Goal: Task Accomplishment & Management: Manage account settings

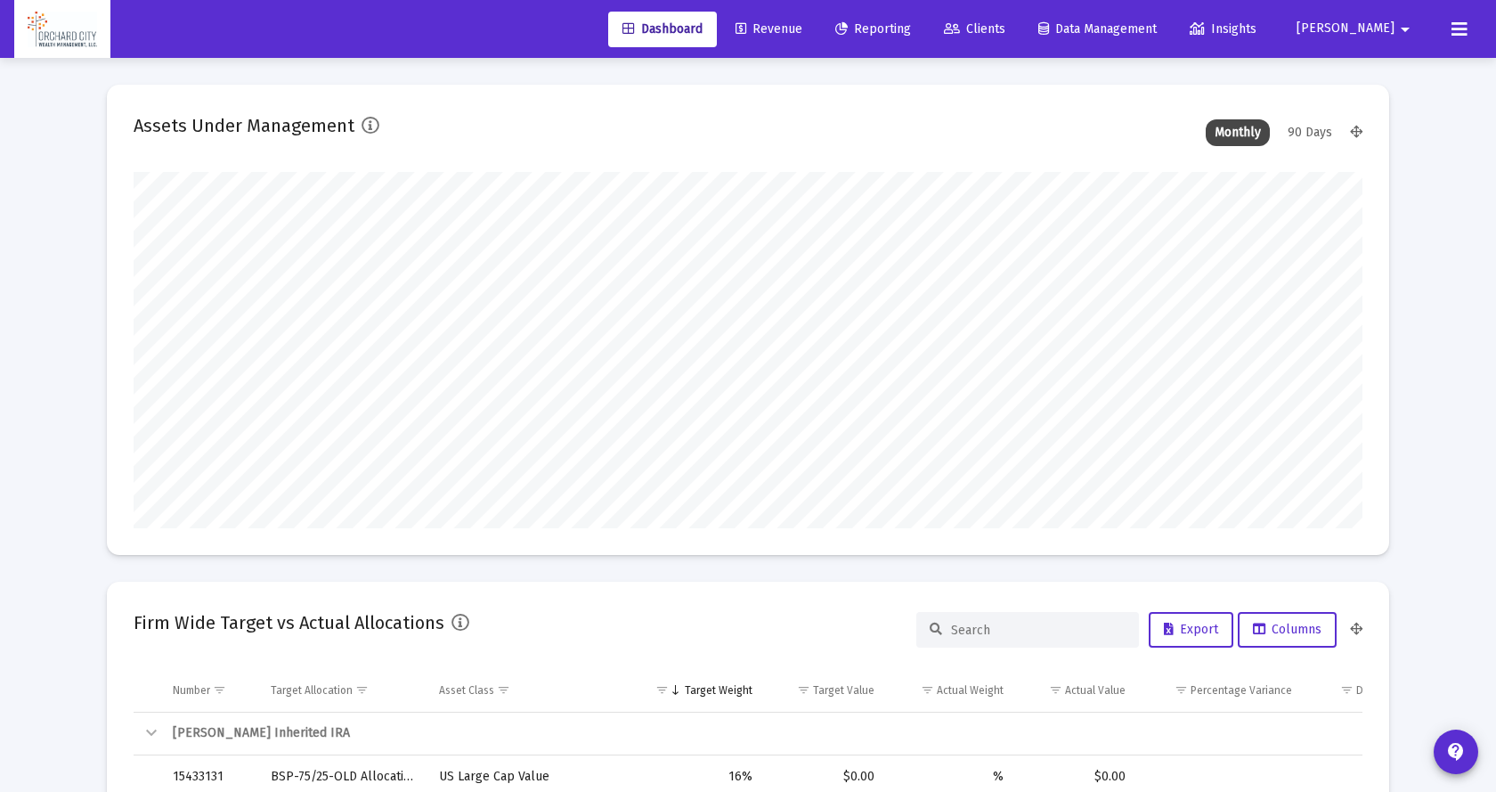
type input "2025-10-14"
click at [1445, 27] on icon at bounding box center [1446, 29] width 16 height 21
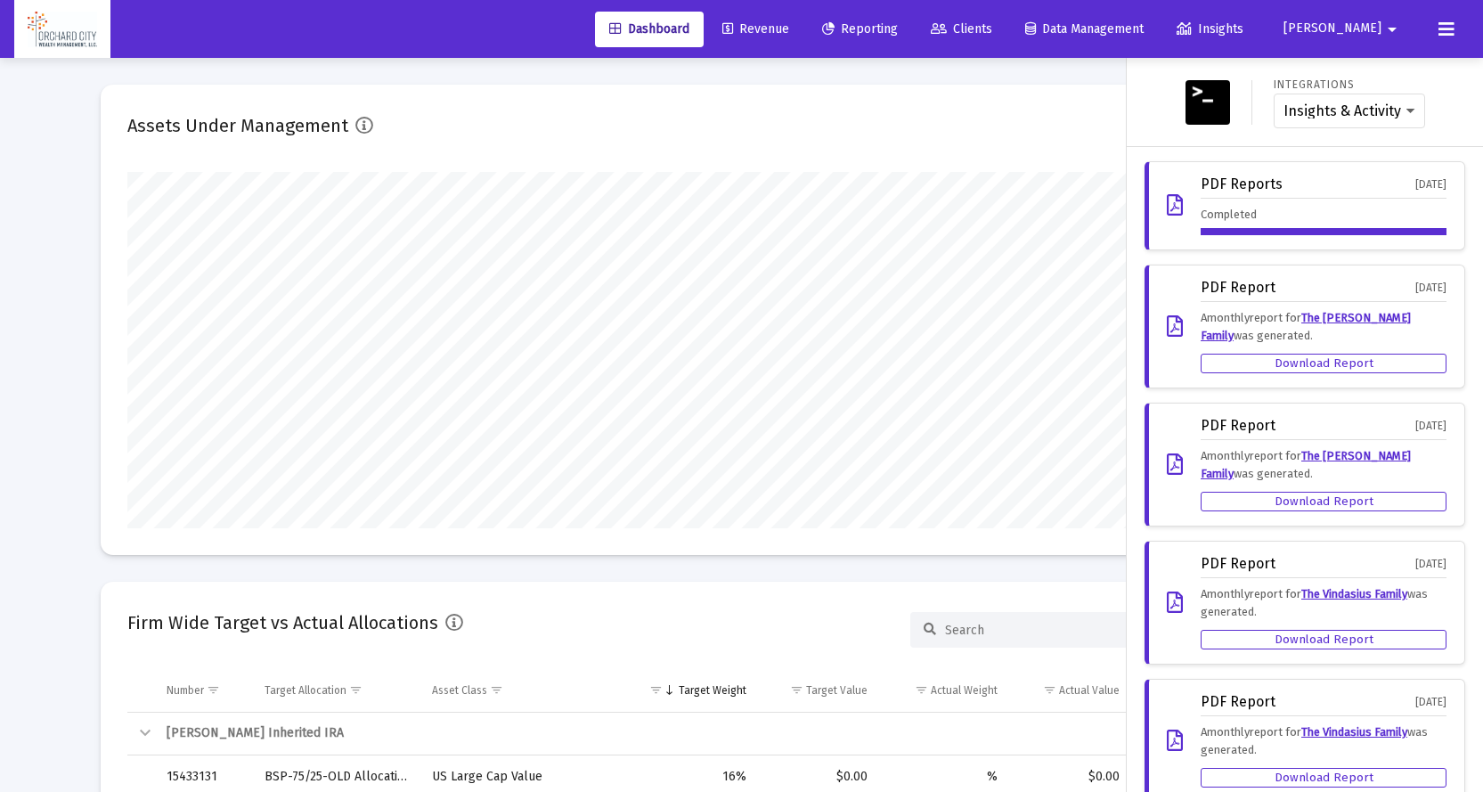
click at [1384, 25] on mat-icon "arrow_drop_down" at bounding box center [1391, 30] width 21 height 36
click at [1370, 118] on button "Logout" at bounding box center [1381, 118] width 106 height 43
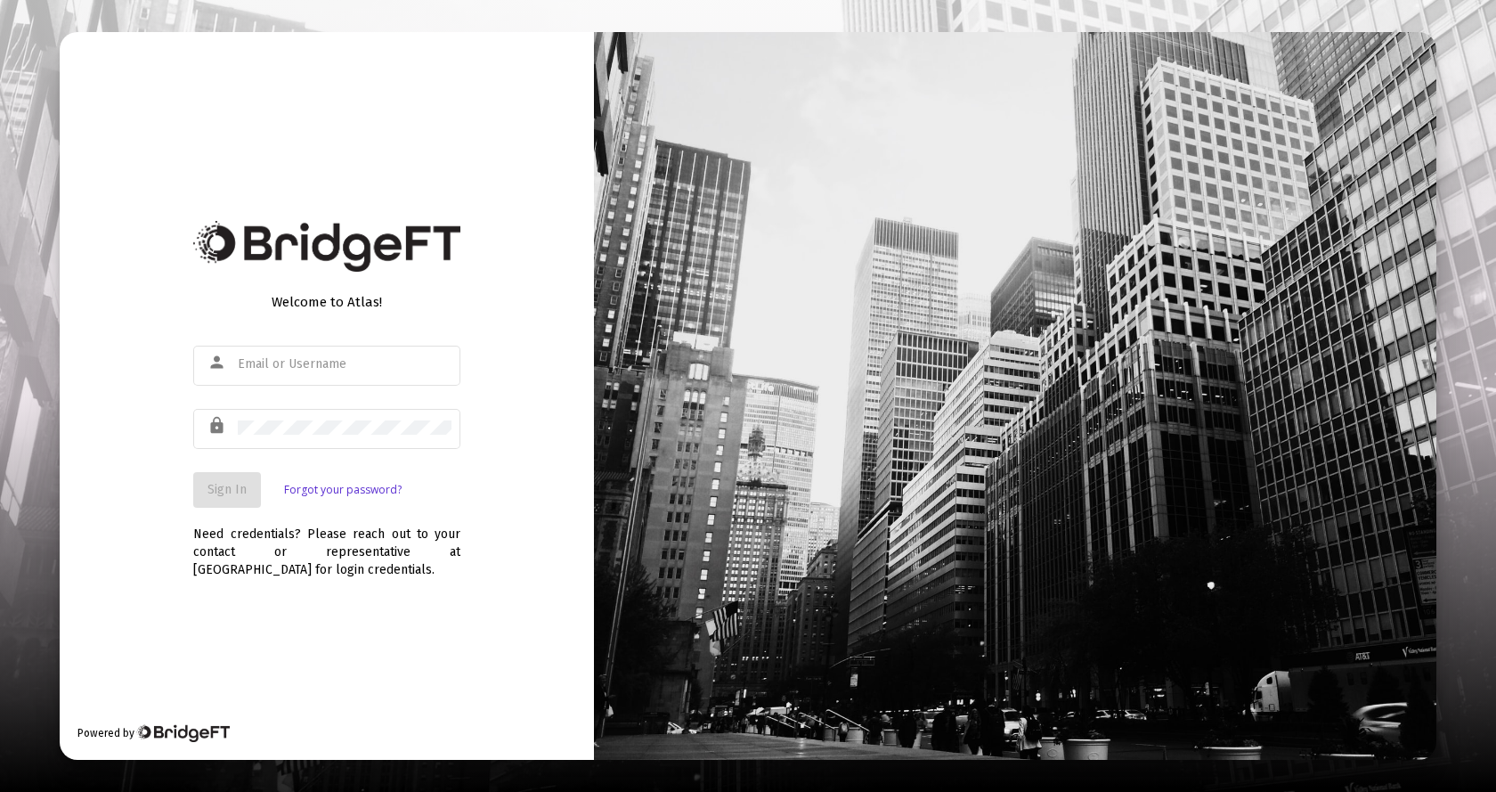
click at [166, 722] on div "Welcome to Atlas! person lock Sign In Forgot your password? Need credentials? P…" at bounding box center [327, 396] width 534 height 729
drag, startPoint x: 348, startPoint y: 263, endPoint x: 348, endPoint y: 248, distance: 14.3
click at [348, 261] on img at bounding box center [326, 246] width 267 height 51
